Goal: Complete application form: Complete application form

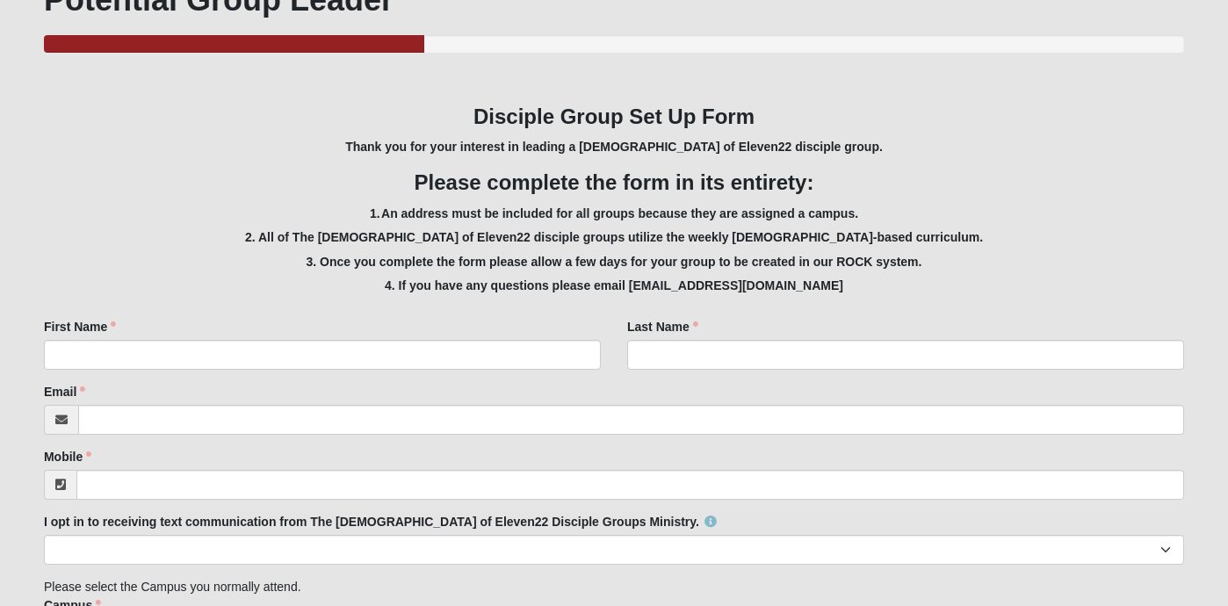
scroll to position [233, 0]
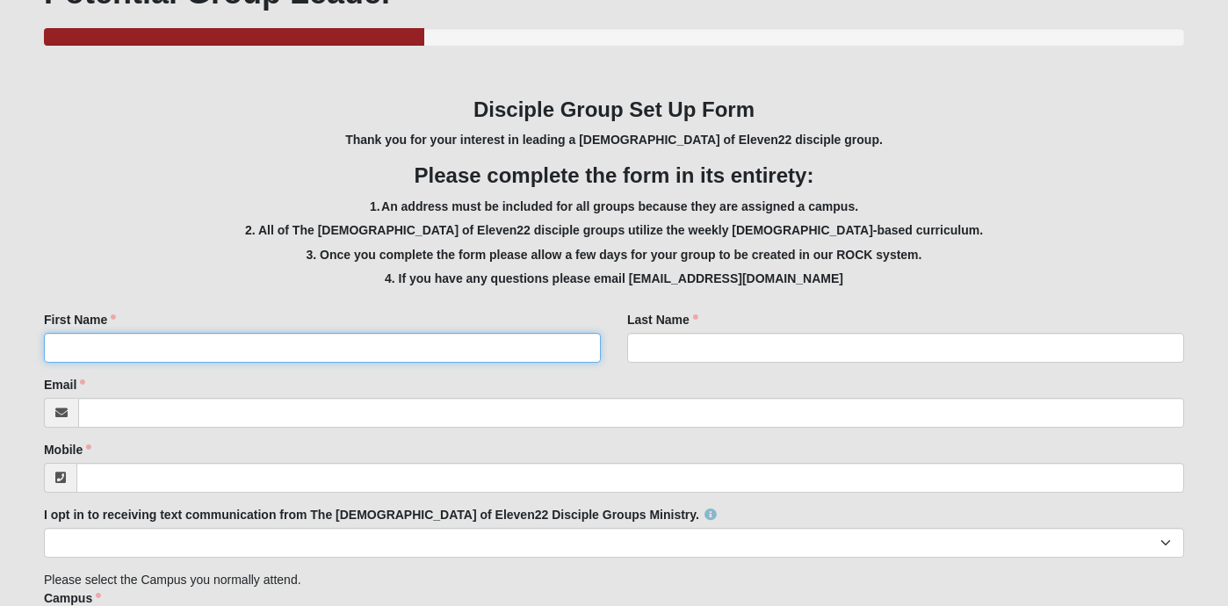
click at [289, 350] on input "First Name" at bounding box center [322, 348] width 557 height 30
type input "[PERSON_NAME]"
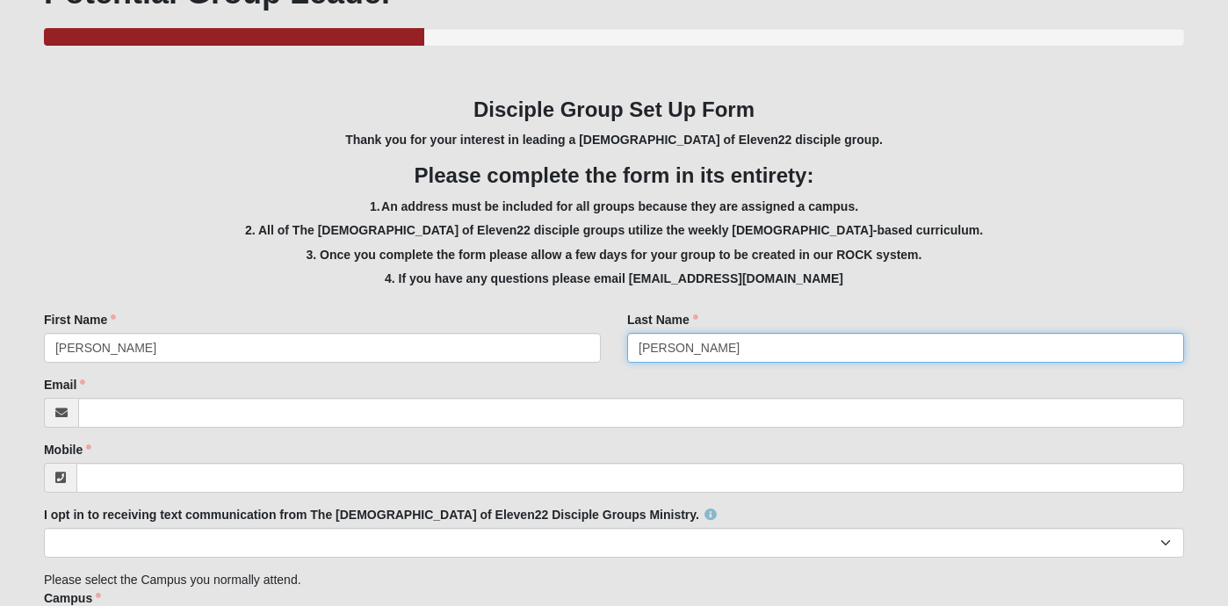
type input "[PERSON_NAME]"
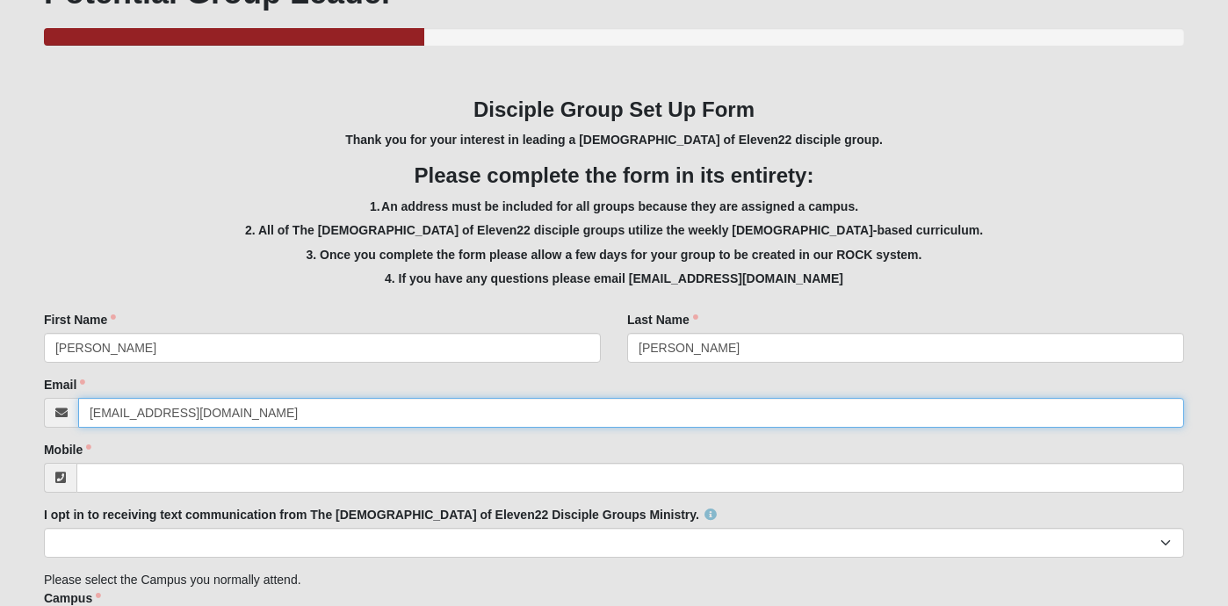
type input "[EMAIL_ADDRESS][DOMAIN_NAME]"
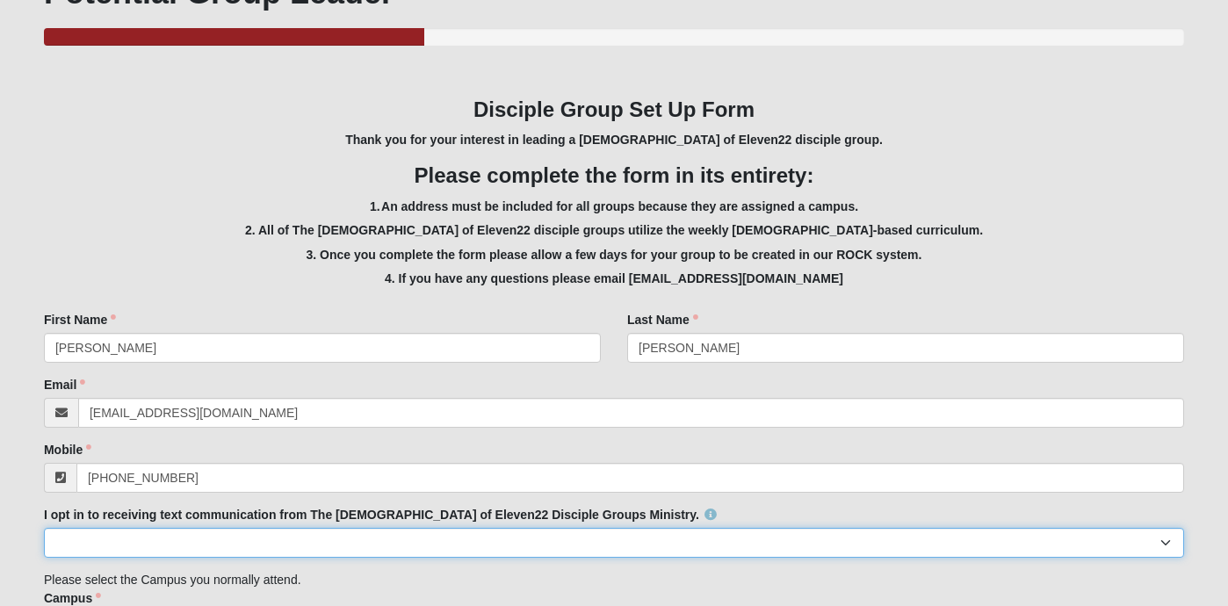
type input "[PHONE_NUMBER]"
click at [158, 539] on select "Yes No" at bounding box center [614, 543] width 1140 height 30
select select "Yes"
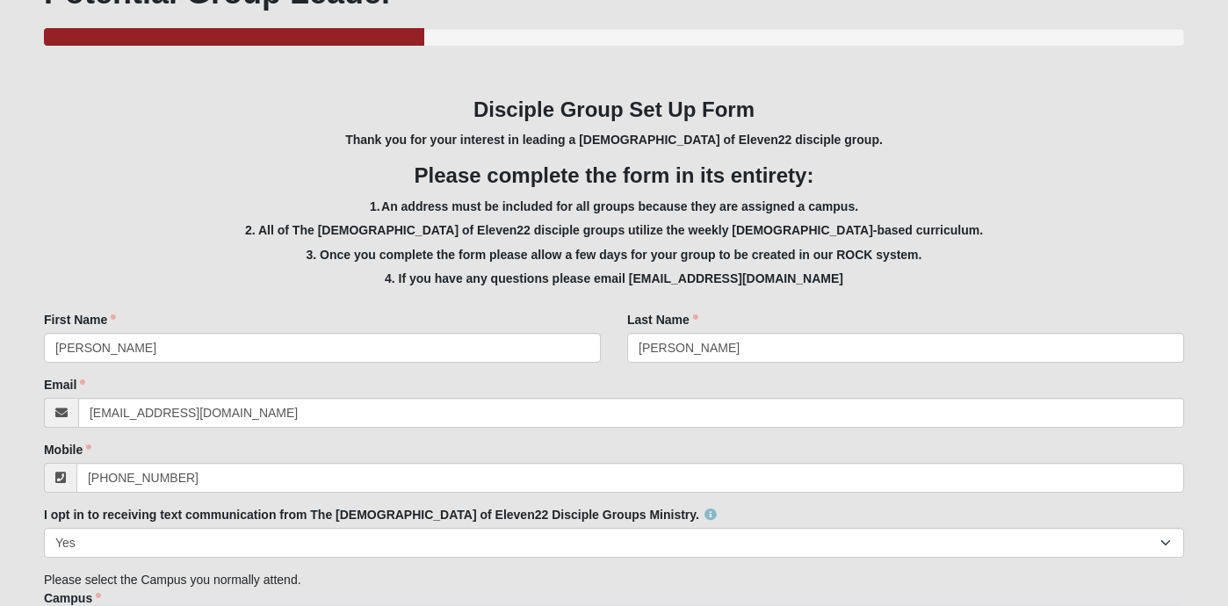
scroll to position [556, 0]
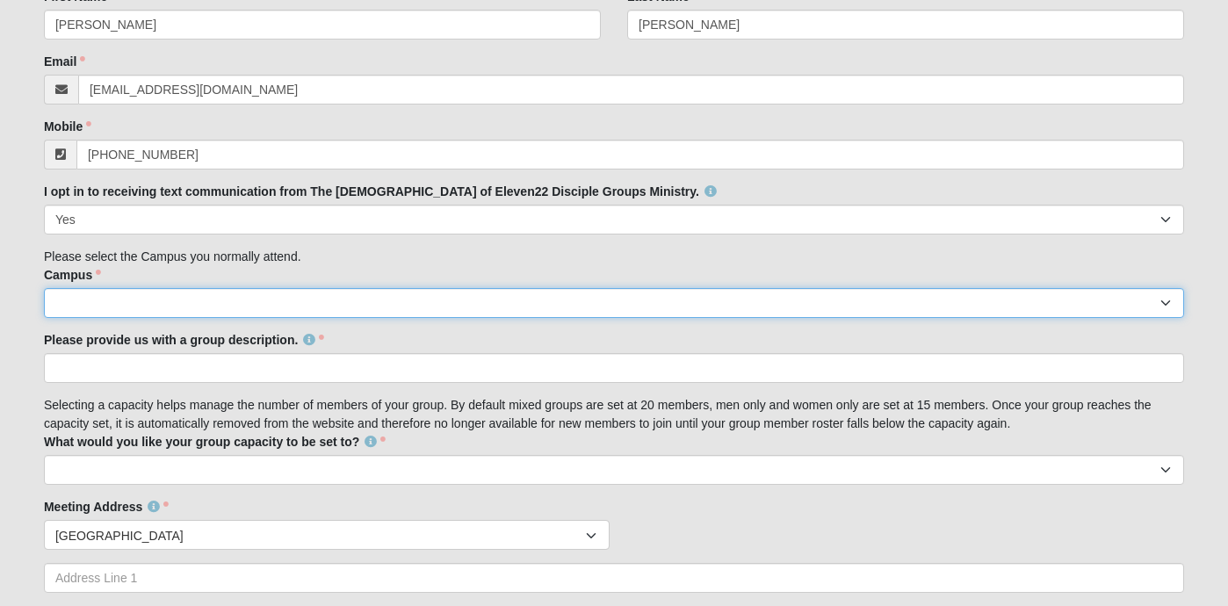
click at [1146, 308] on select "Arlington Baymeadows Eleven22 Online [PERSON_NAME][GEOGRAPHIC_DATA] Jesup [GEOG…" at bounding box center [614, 303] width 1140 height 30
select select "4"
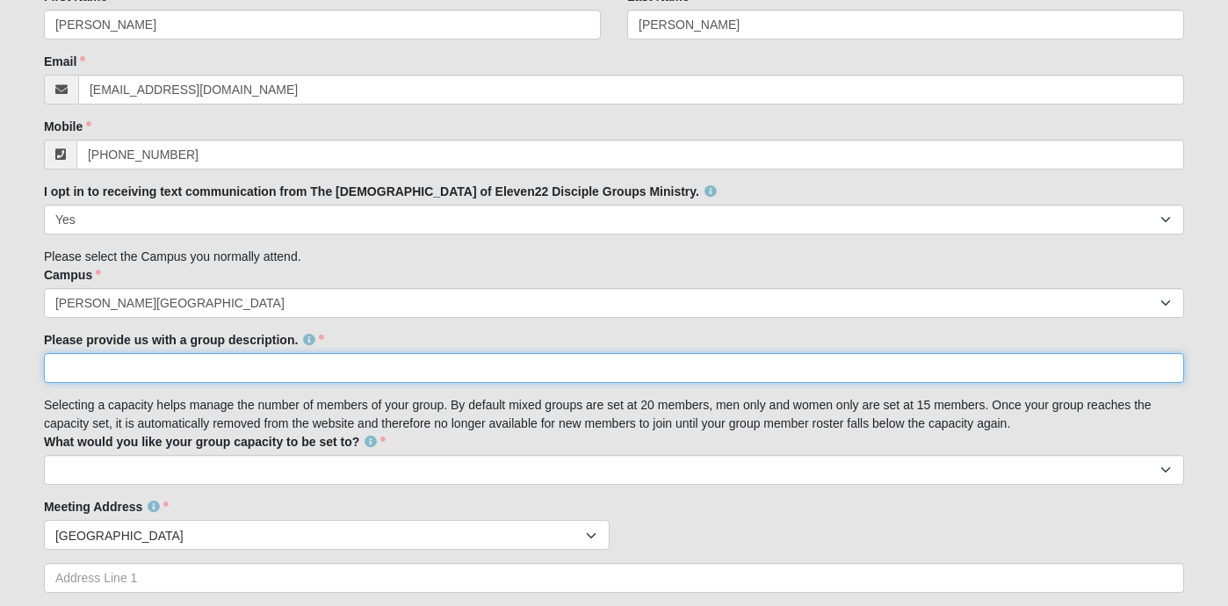
click at [189, 377] on input "Please provide us with a group description." at bounding box center [614, 368] width 1140 height 30
type input "TBD"
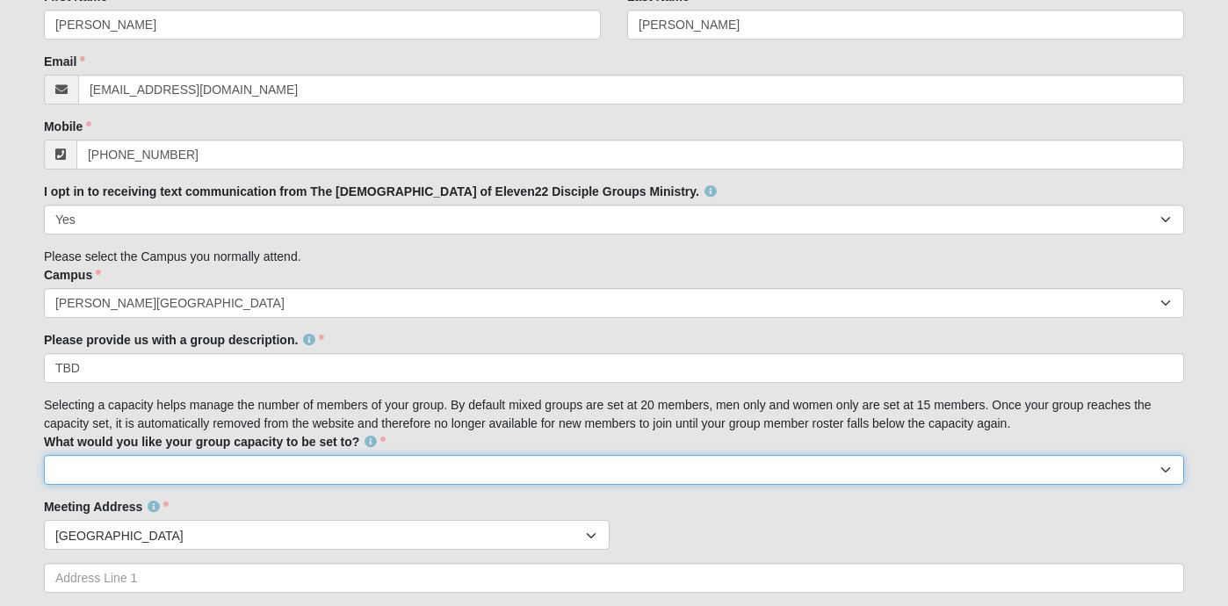
click at [1165, 476] on select "10 15 20 25" at bounding box center [614, 470] width 1140 height 30
select select "10"
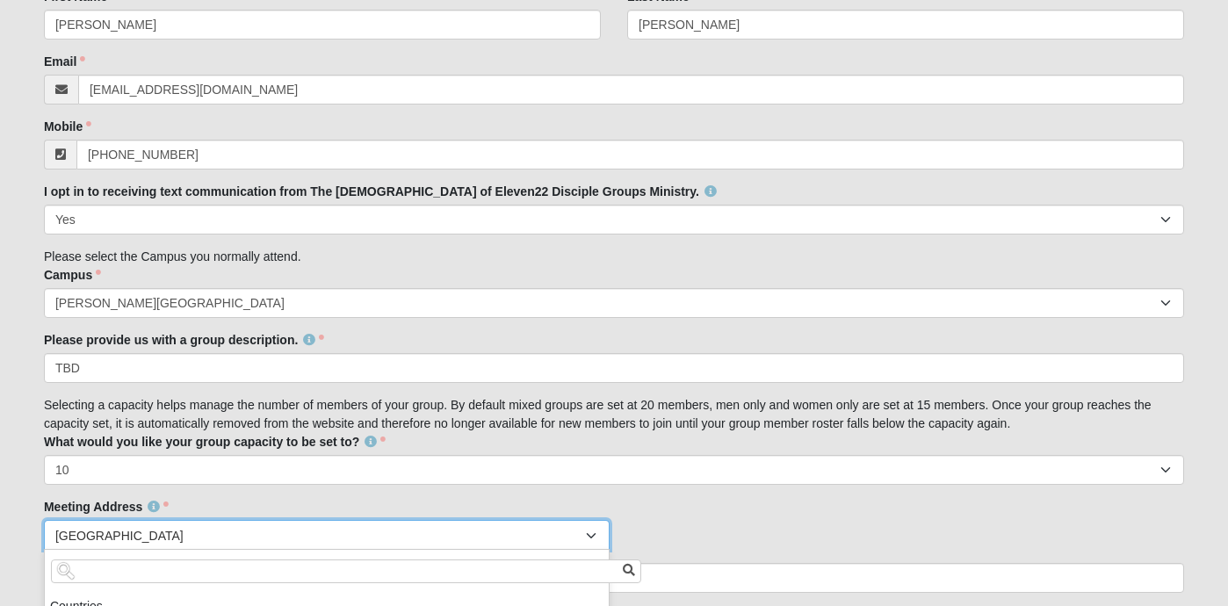
click at [263, 531] on span "[GEOGRAPHIC_DATA]" at bounding box center [320, 536] width 531 height 30
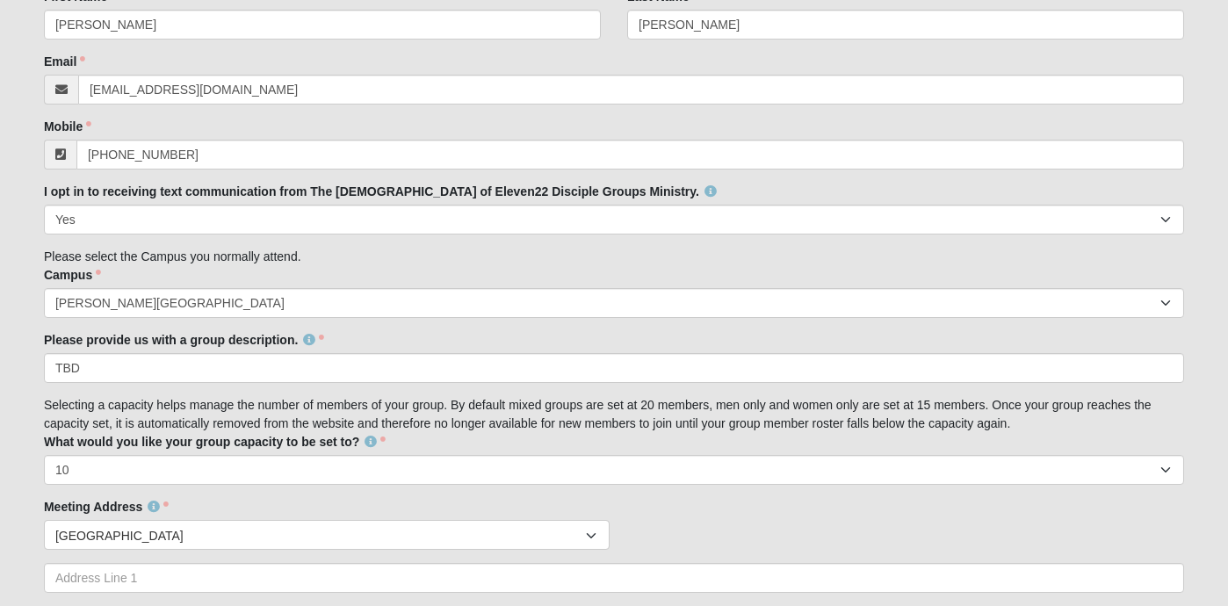
drag, startPoint x: 1205, startPoint y: 463, endPoint x: 1204, endPoint y: 541, distance: 78.2
click at [1205, 542] on form "Log In Disciple Group Leader Set Up Form Events Disciple Group Leader Set Up Fo…" at bounding box center [614, 513] width 1228 height 2095
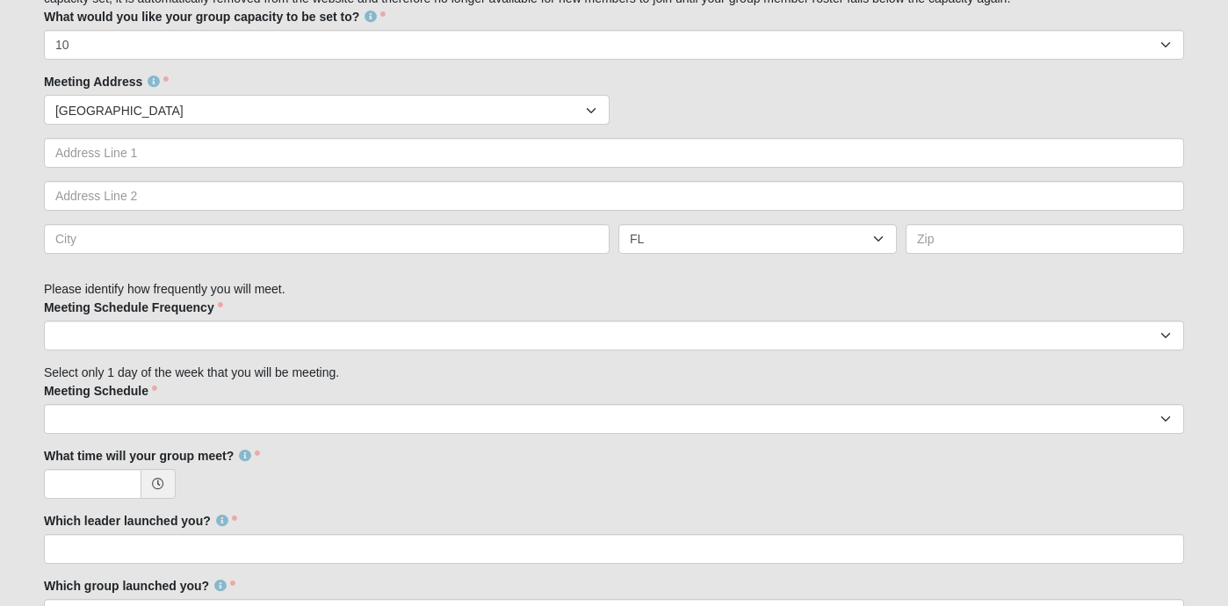
scroll to position [987, 0]
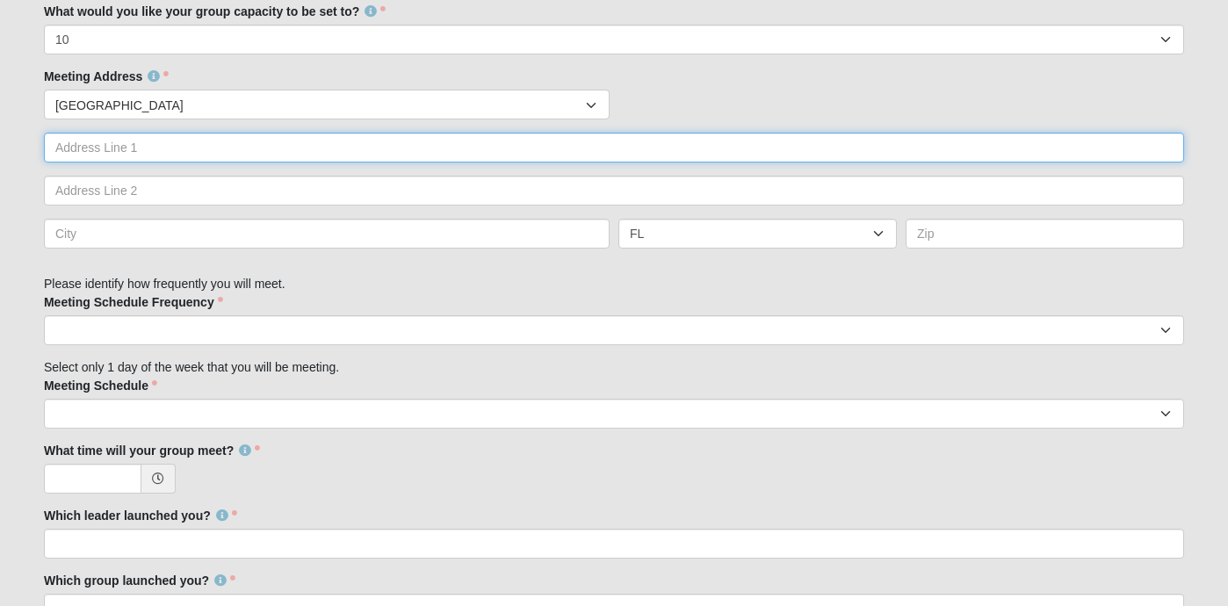
click at [189, 145] on input "text" at bounding box center [614, 148] width 1140 height 30
type input "[STREET_ADDRESS][PERSON_NAME]"
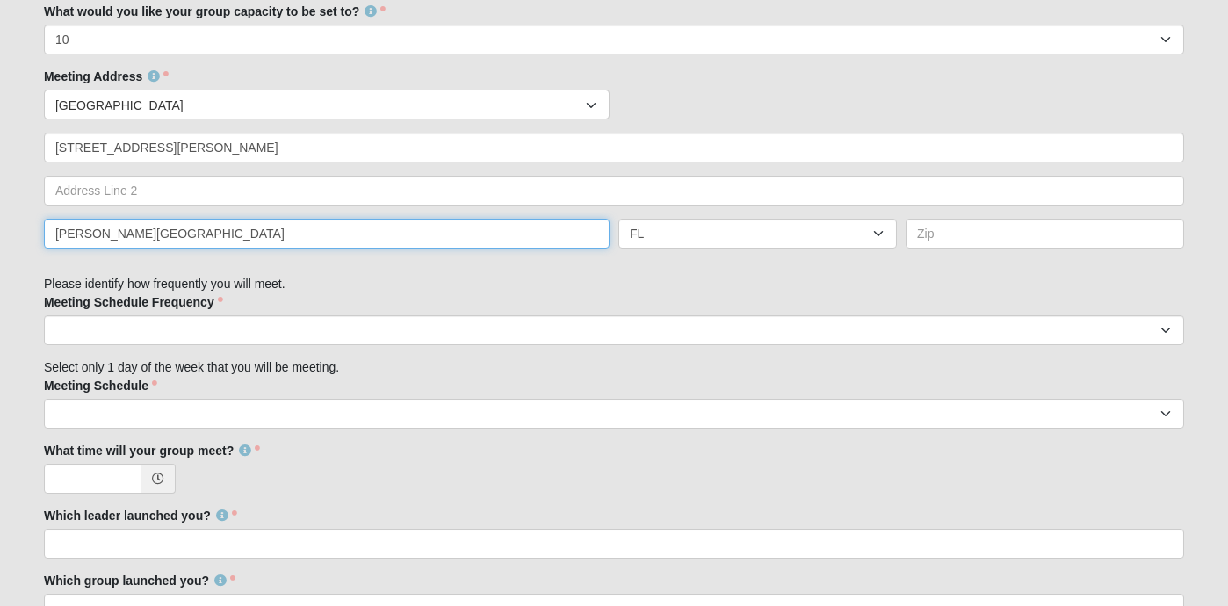
type input "[PERSON_NAME][GEOGRAPHIC_DATA]"
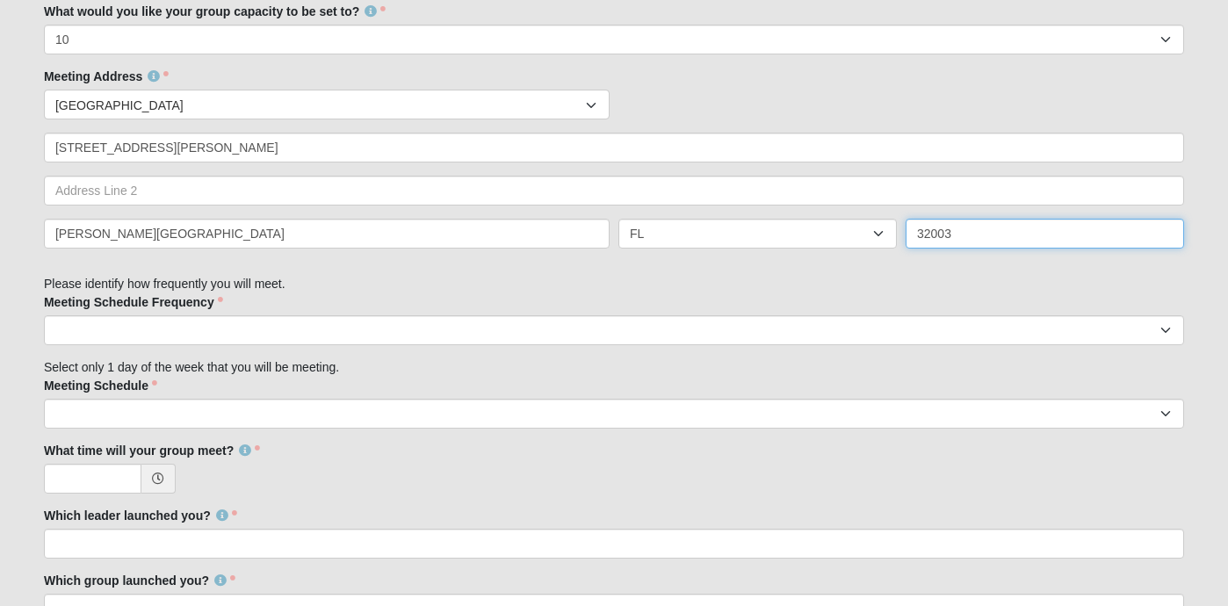
type input "32003"
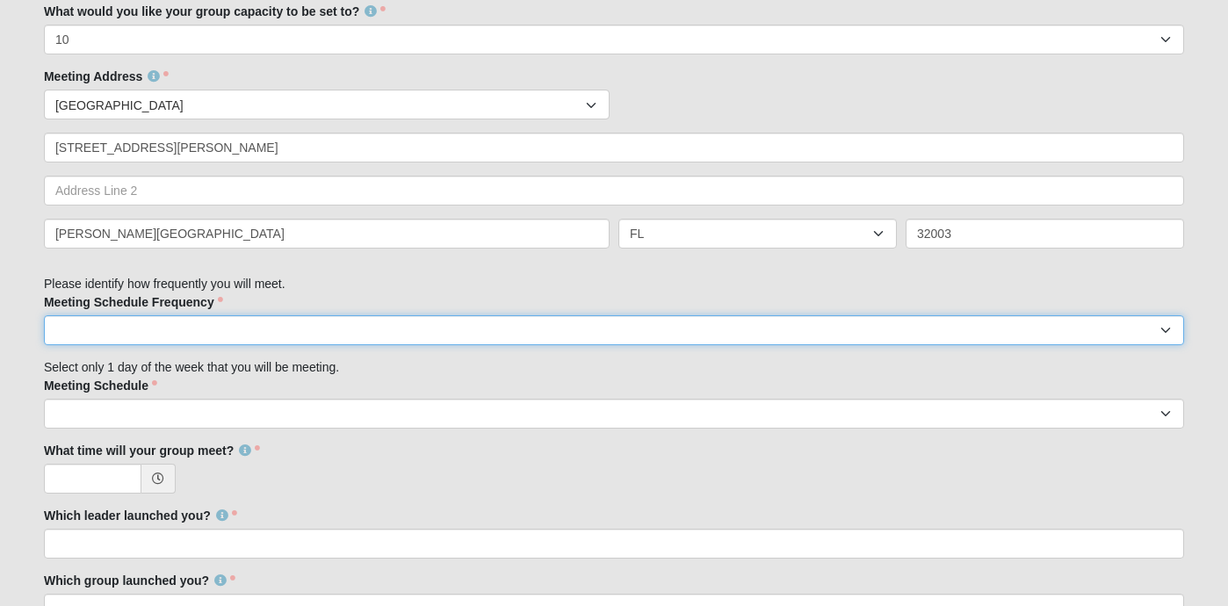
click at [120, 323] on select "weekly biweekly monthly" at bounding box center [614, 330] width 1140 height 30
select select "weekly"
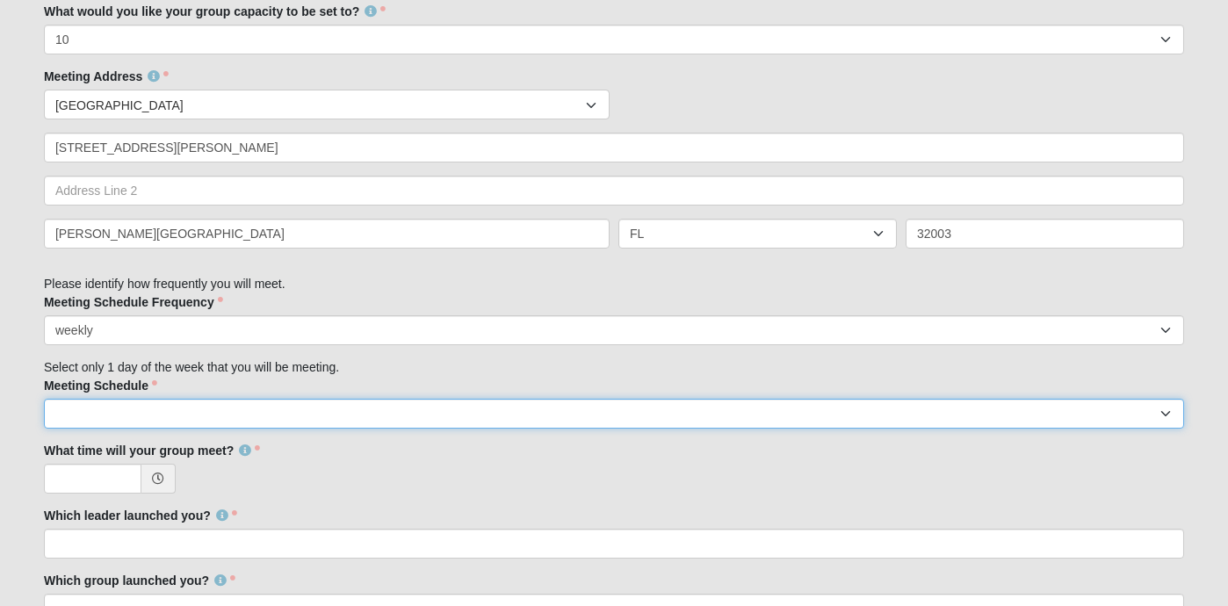
click at [127, 416] on select "[DATE] [DATE] [DATE] [DATE] [DATE] [DATE] [DATE]" at bounding box center [614, 414] width 1140 height 30
select select "2"
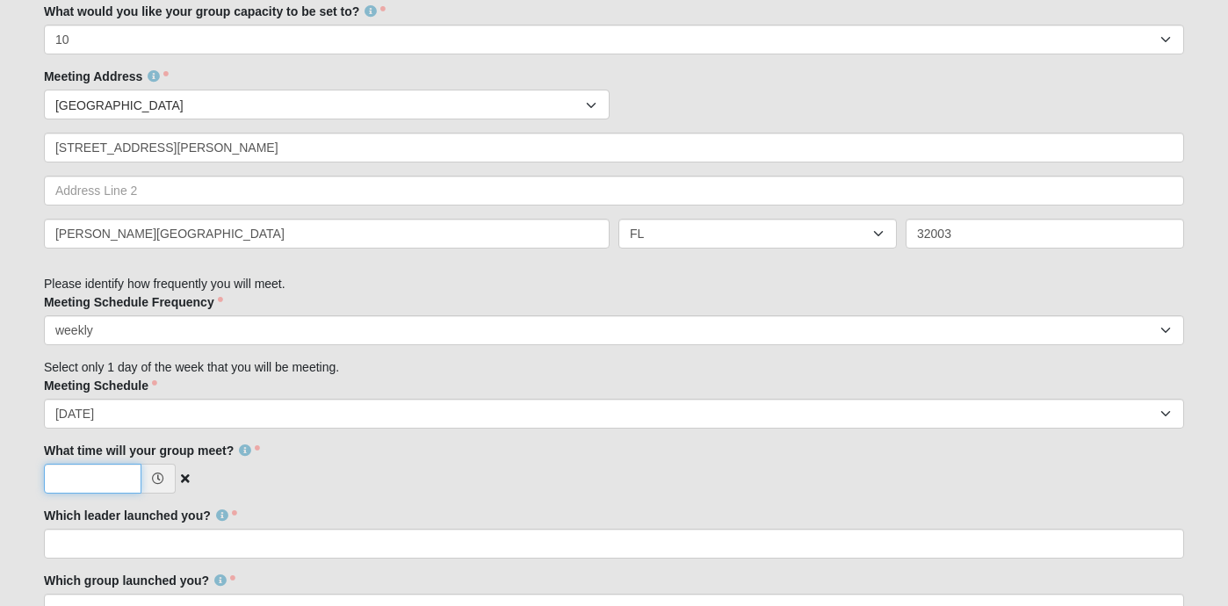
click at [99, 482] on input "What time will your group meet?" at bounding box center [93, 479] width 98 height 30
click at [154, 482] on icon at bounding box center [158, 479] width 12 height 12
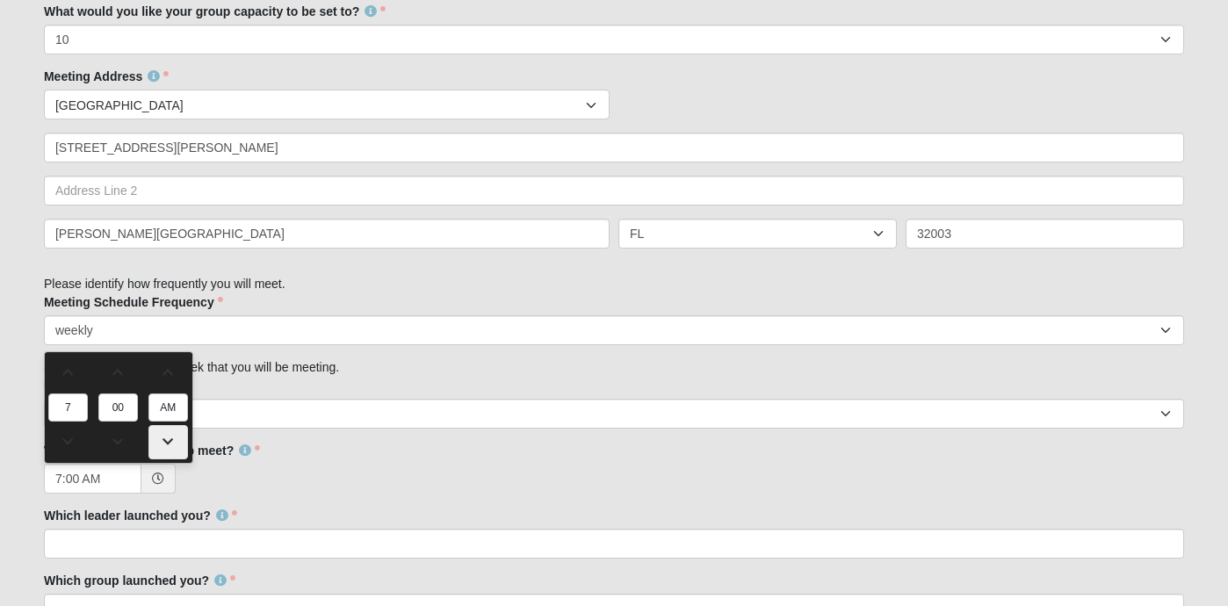
click at [168, 440] on span at bounding box center [168, 442] width 38 height 12
type input "7:00 PM"
type input "PM"
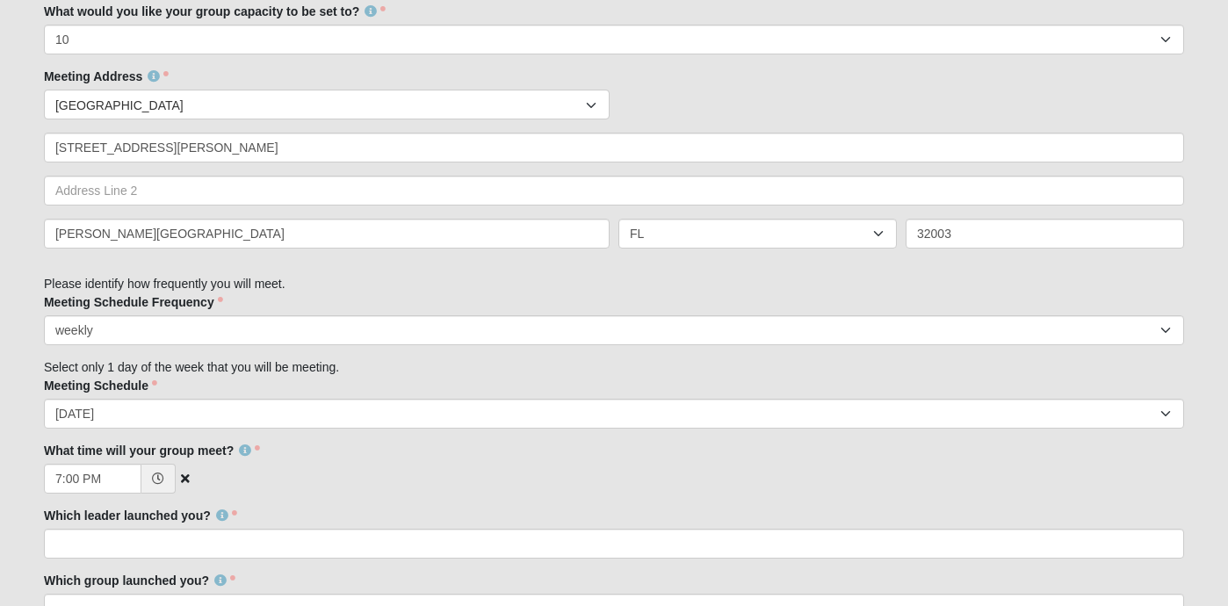
click at [288, 474] on div "7:00 PM" at bounding box center [614, 479] width 1140 height 30
click at [155, 482] on icon at bounding box center [158, 479] width 12 height 12
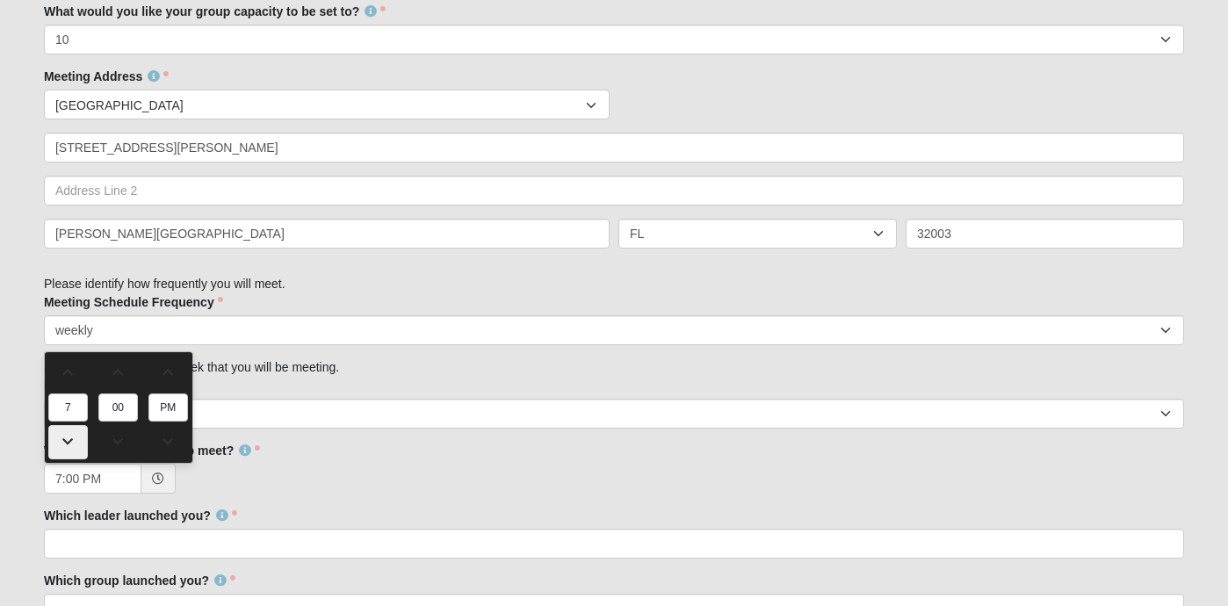
click at [70, 434] on link at bounding box center [68, 442] width 40 height 34
type input "6:00 PM"
type input "6"
click at [115, 380] on link at bounding box center [118, 373] width 40 height 34
type input "6:15 PM"
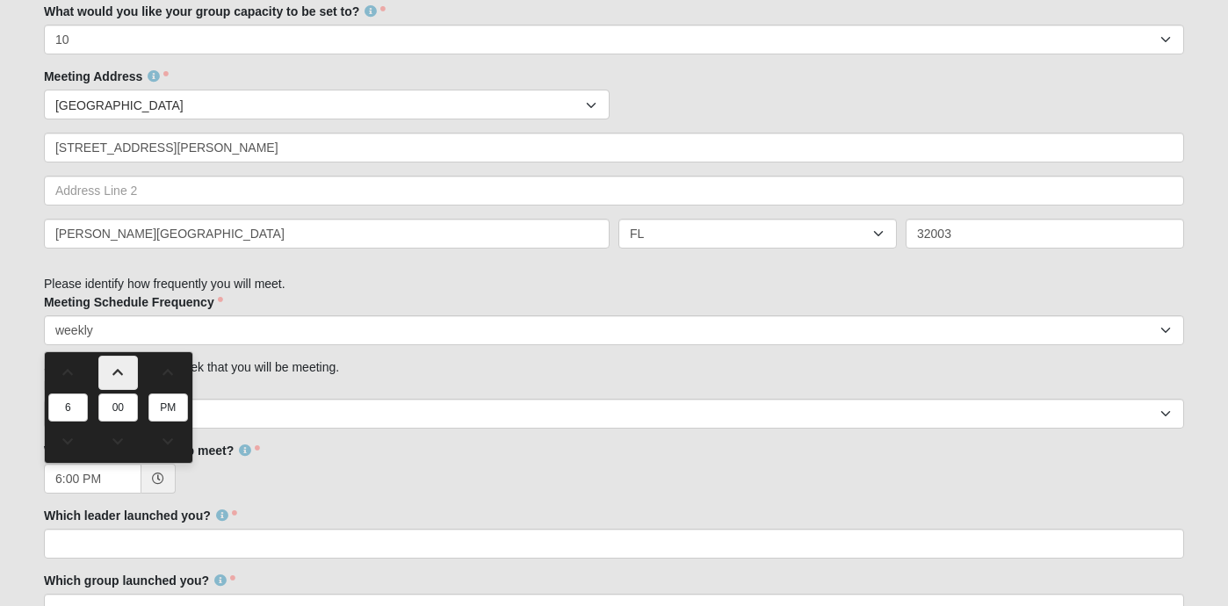
type input "15"
click at [115, 380] on link at bounding box center [118, 373] width 40 height 34
type input "6:30 PM"
type input "30"
click at [115, 380] on link at bounding box center [118, 373] width 40 height 34
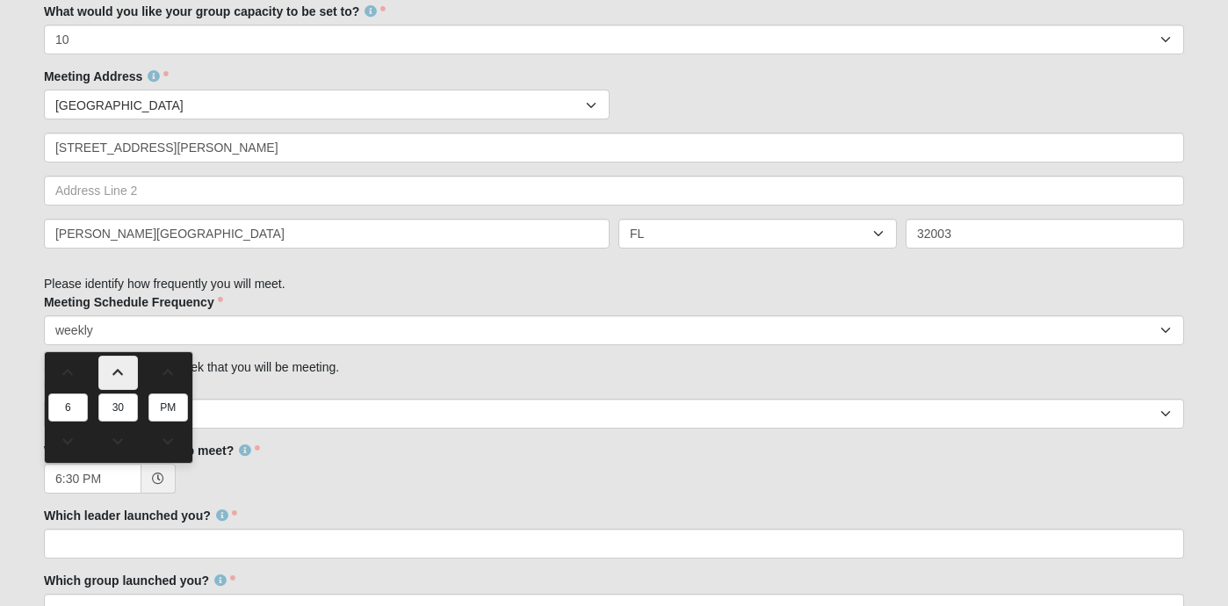
type input "6:45 PM"
type input "45"
click at [115, 434] on link at bounding box center [118, 442] width 40 height 34
type input "6:30 PM"
type input "30"
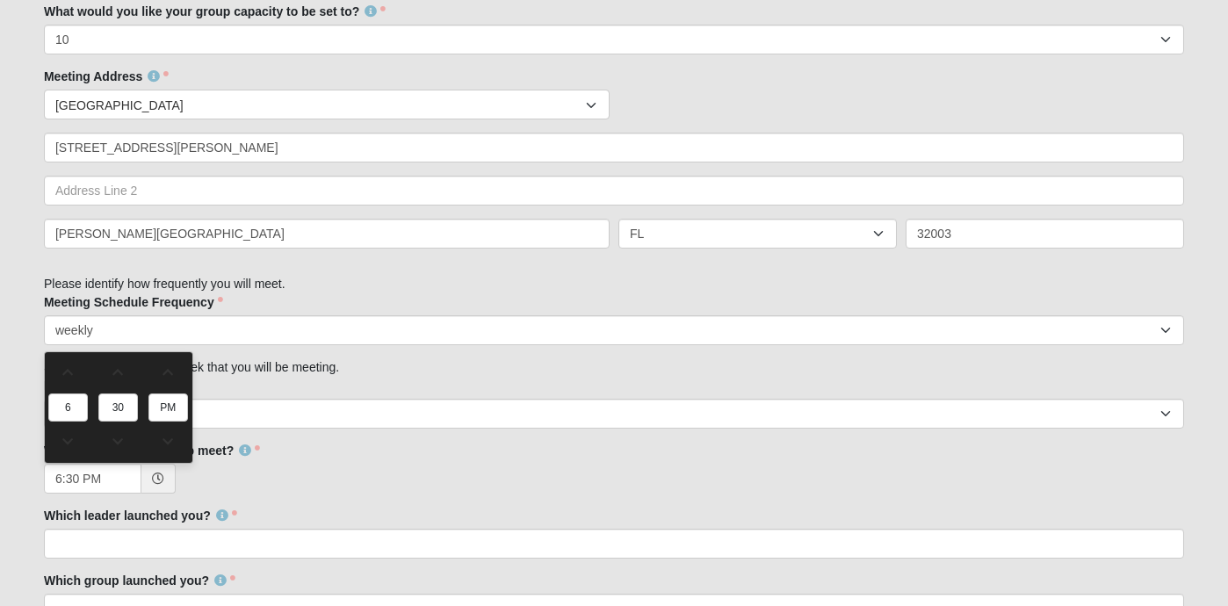
click at [914, 503] on div "Family Member to Register Disciple Group Set Up Form Thank you for your interes…" at bounding box center [614, 166] width 1140 height 1713
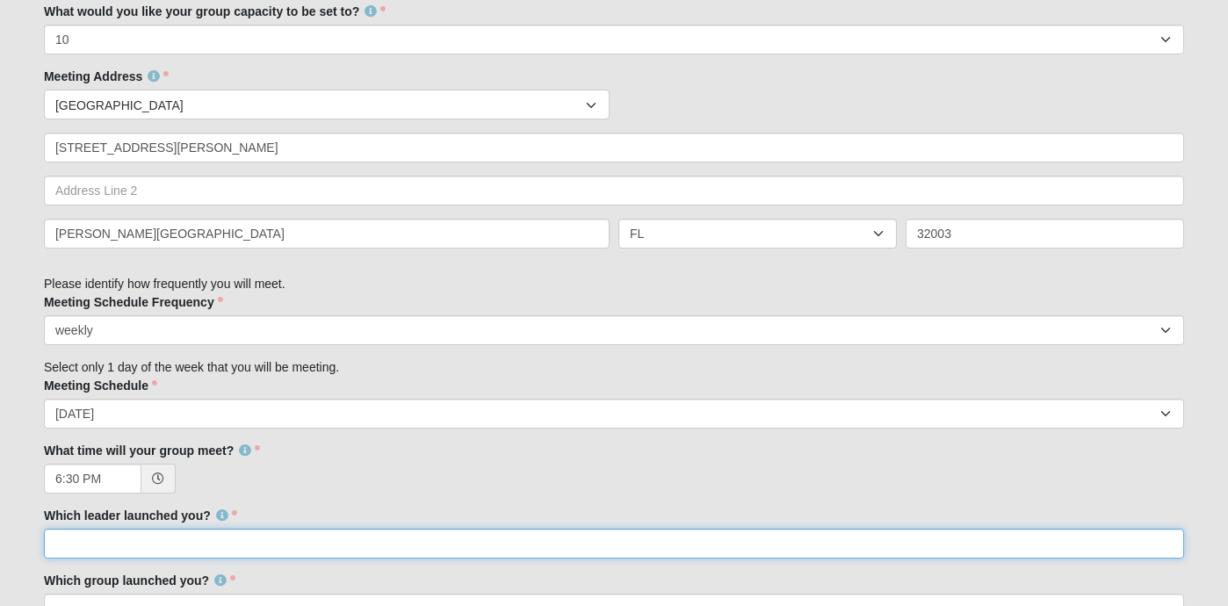
click at [343, 542] on input "Which leader launched you?" at bounding box center [614, 544] width 1140 height 30
type input "[PERSON_NAME]"
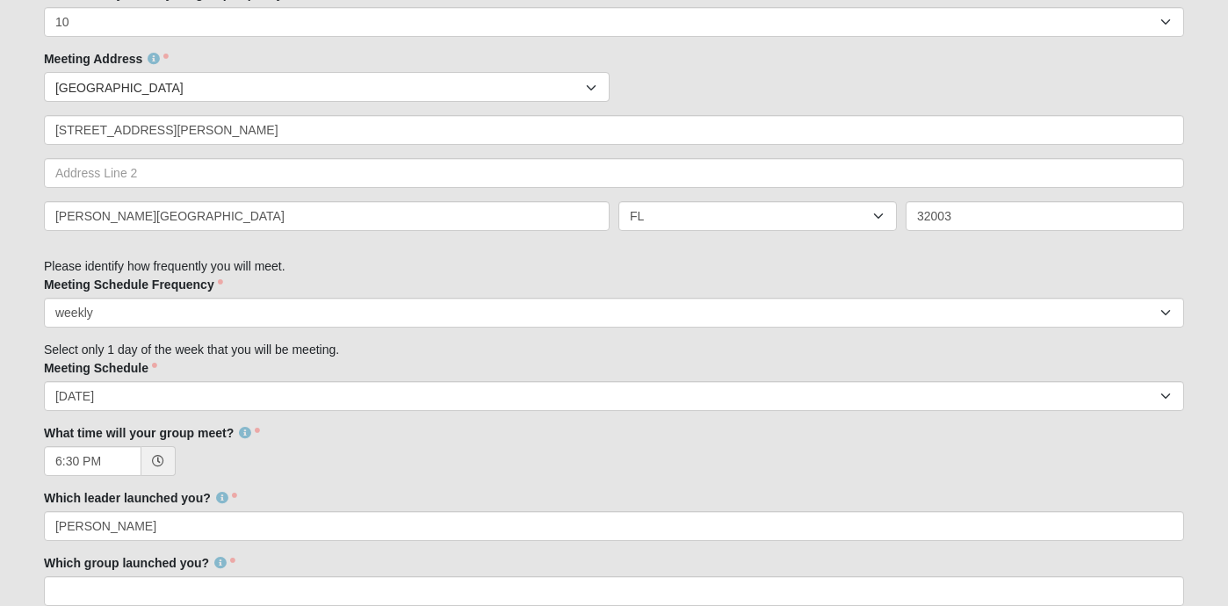
scroll to position [1357, 0]
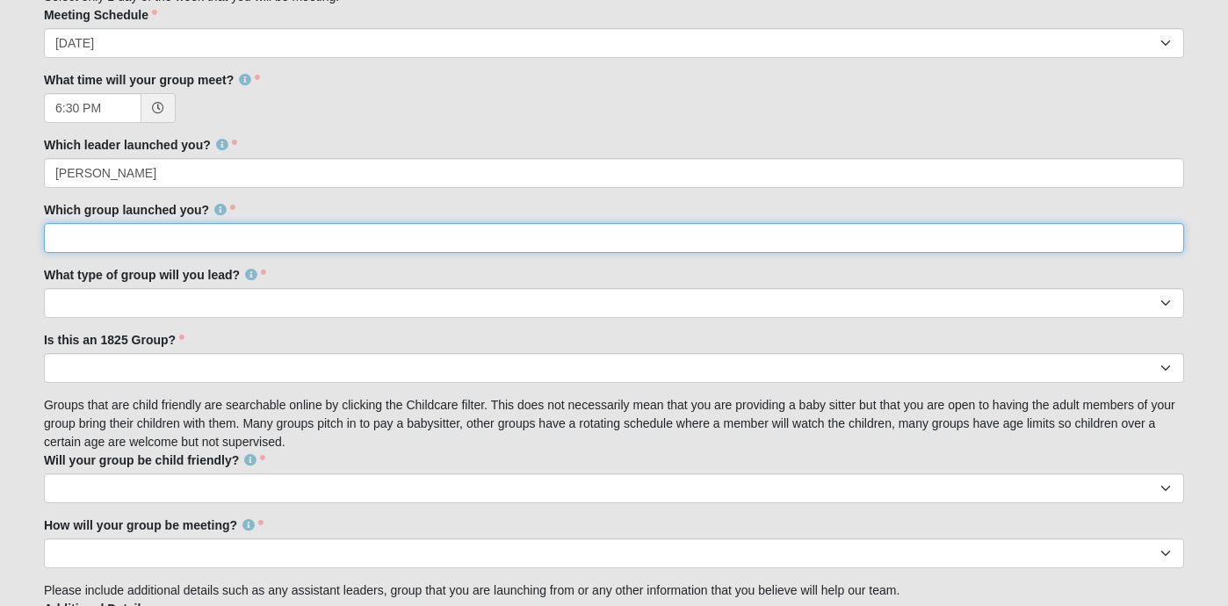
click at [187, 235] on input "Which group launched you?" at bounding box center [614, 238] width 1140 height 30
type input "[PERSON_NAME]"
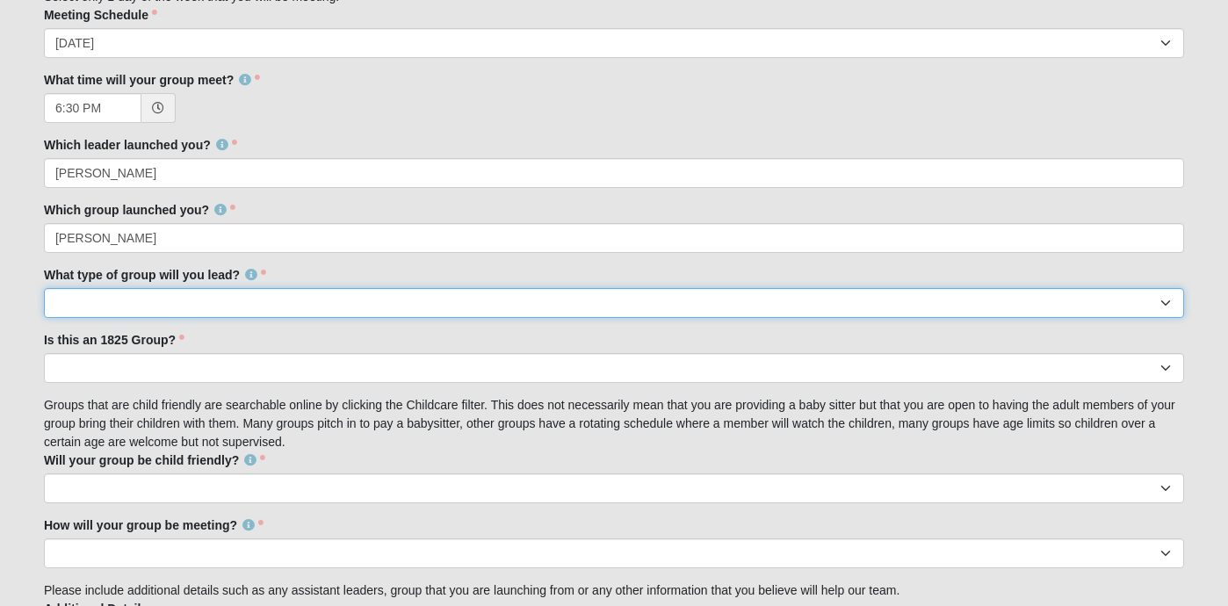
click at [127, 300] on select "Mens Womens Mixed" at bounding box center [614, 303] width 1140 height 30
select select "F4495B8B-2505-48FC-B608-747EED663011"
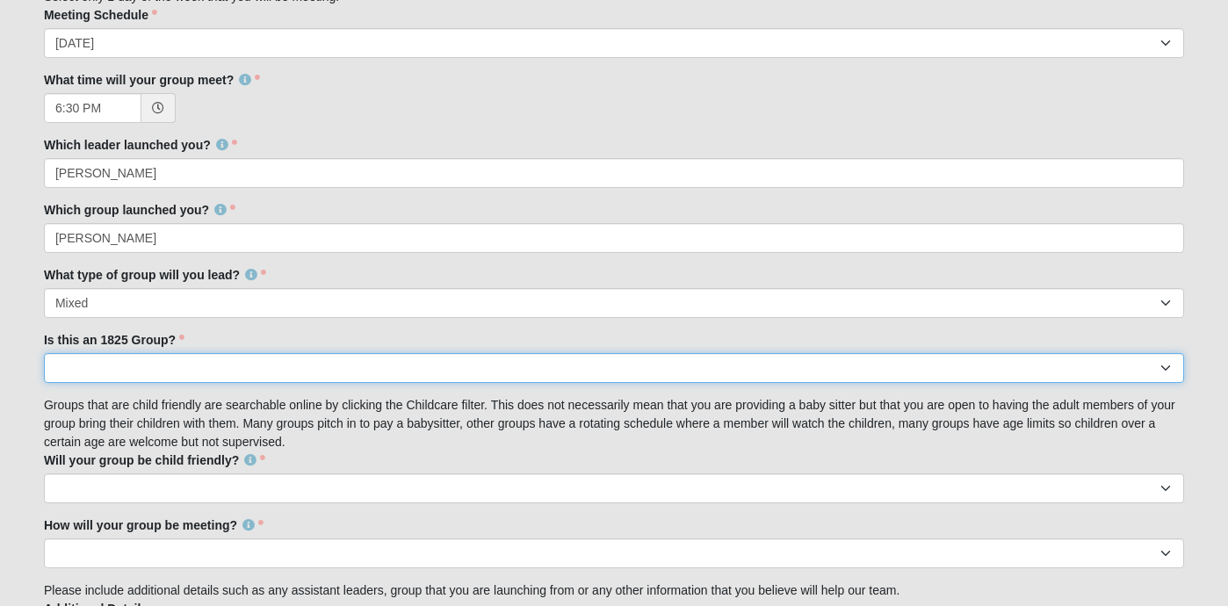
click at [98, 381] on select "No Yes" at bounding box center [614, 368] width 1140 height 30
select select "False"
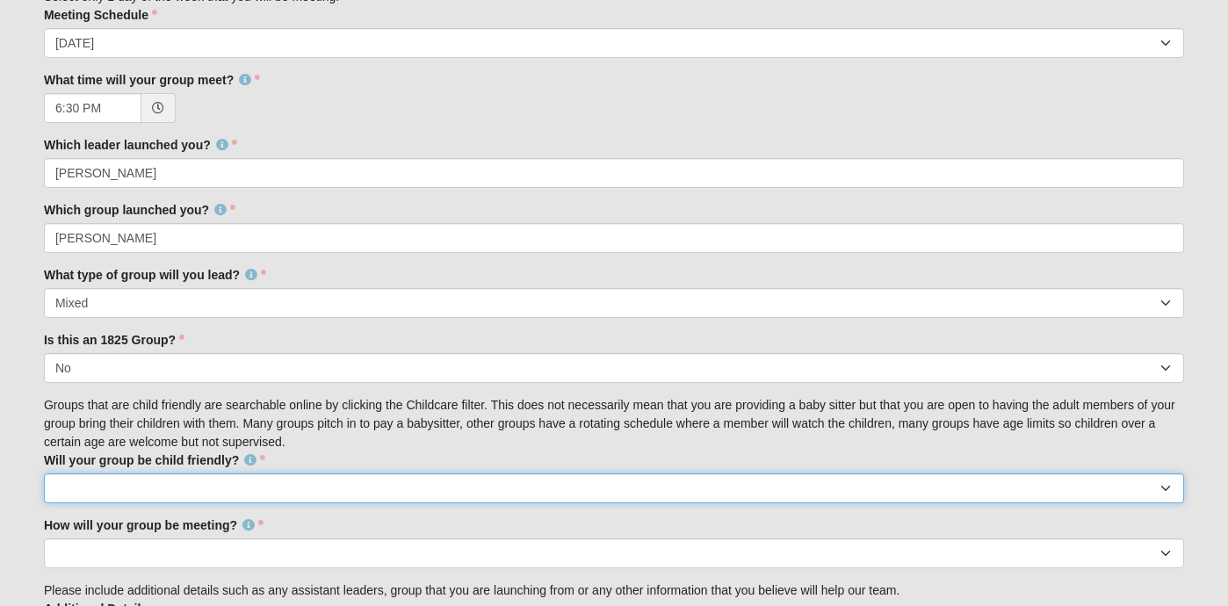
click at [191, 494] on select "No Yes" at bounding box center [614, 489] width 1140 height 30
select select "True"
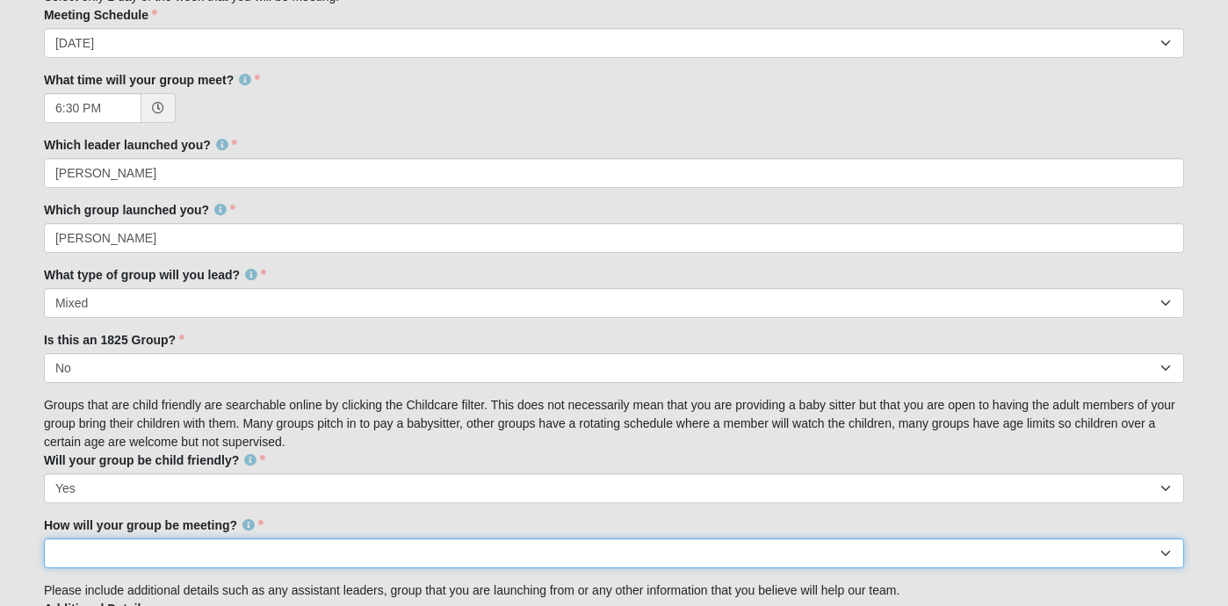
click at [167, 560] on select "In Person Virtual" at bounding box center [614, 554] width 1140 height 30
select select "1596"
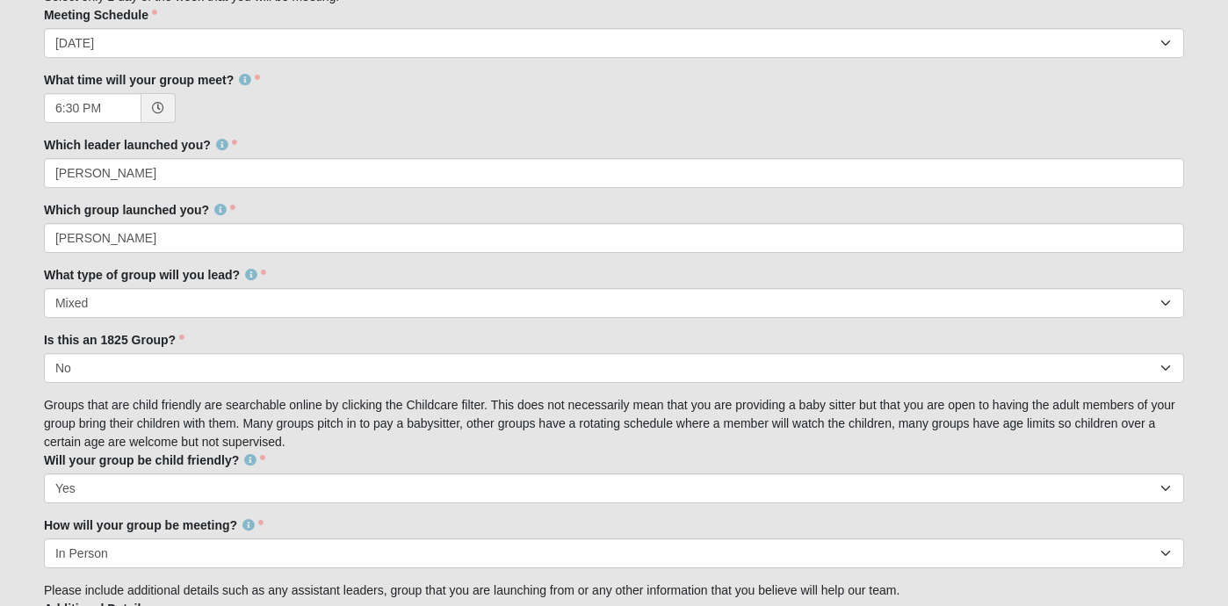
scroll to position [1511, 0]
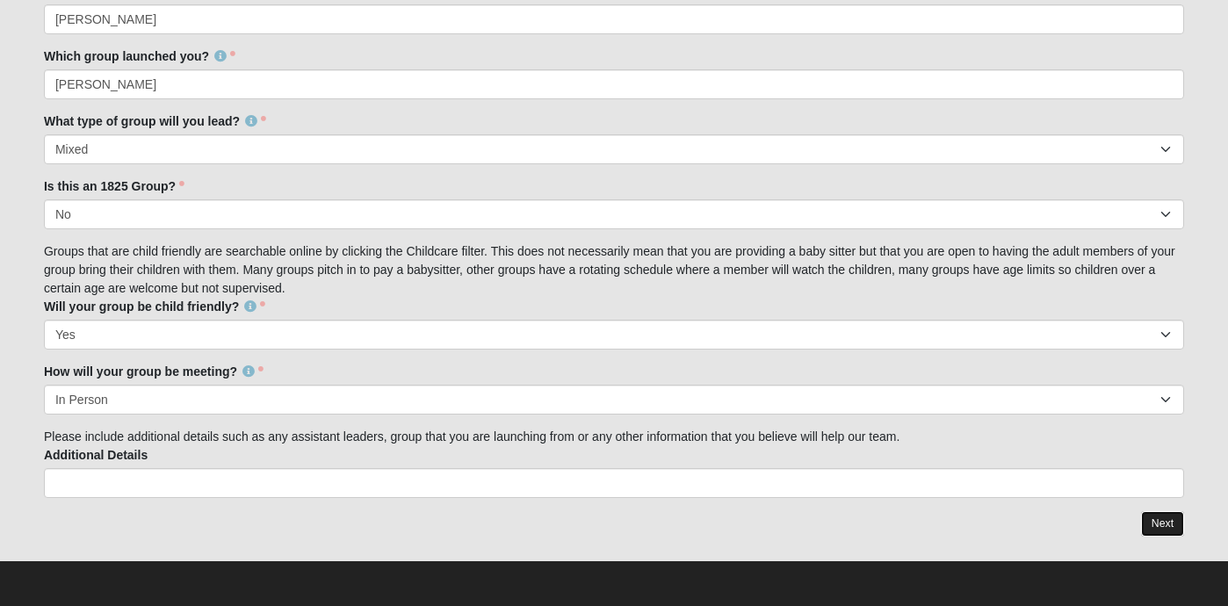
click at [1157, 522] on link "Next" at bounding box center [1162, 523] width 43 height 25
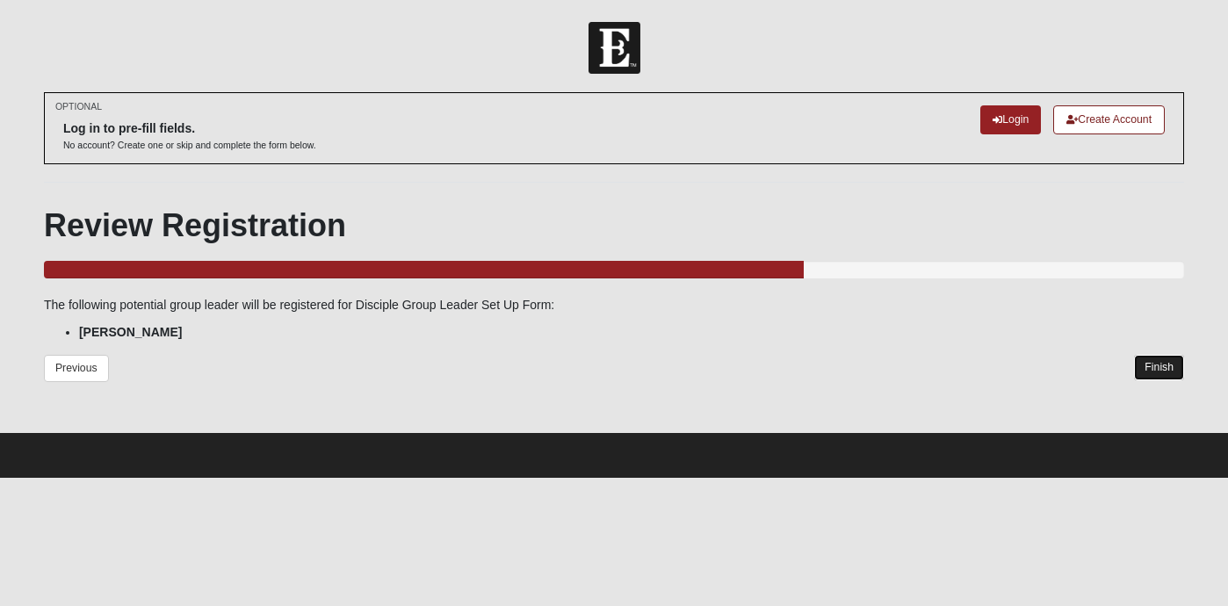
click at [1157, 371] on link "Finish" at bounding box center [1159, 367] width 50 height 25
